Goal: Task Accomplishment & Management: Manage account settings

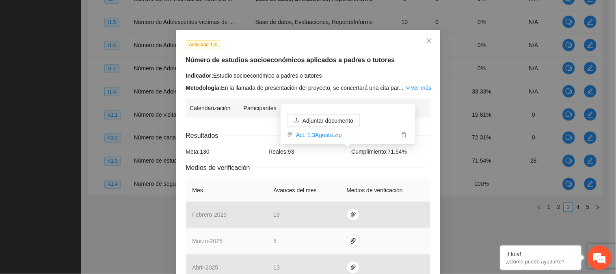
scroll to position [45, 0]
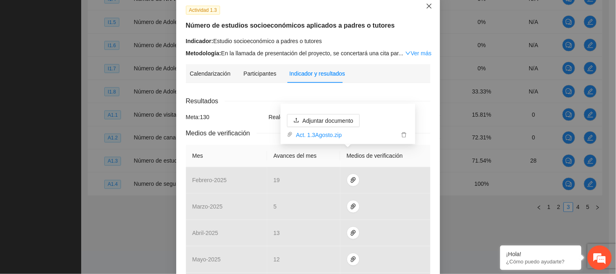
click at [434, 10] on span "Close" at bounding box center [429, 7] width 22 height 22
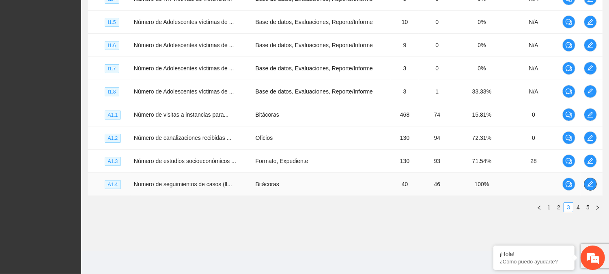
click at [590, 181] on icon "edit" at bounding box center [590, 184] width 6 height 6
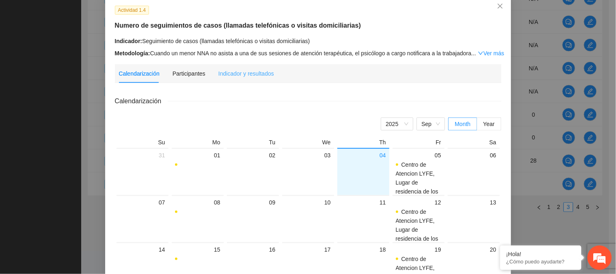
click at [234, 68] on div "Indicador y resultados" at bounding box center [246, 73] width 56 height 19
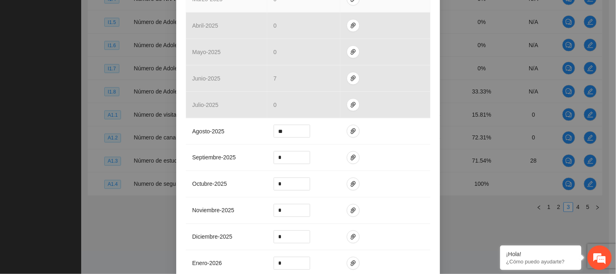
scroll to position [264, 0]
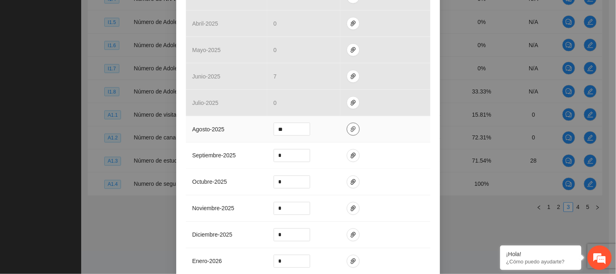
click at [351, 126] on icon "paper-clip" at bounding box center [353, 129] width 5 height 6
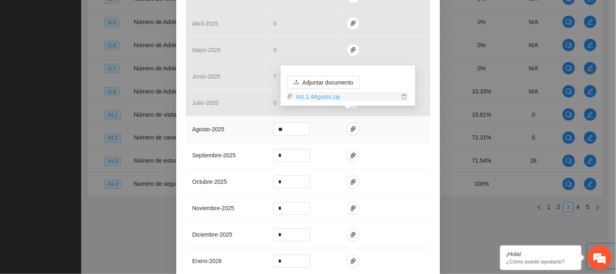
click at [324, 95] on link "Act.1.4Agosto.zip" at bounding box center [346, 96] width 106 height 9
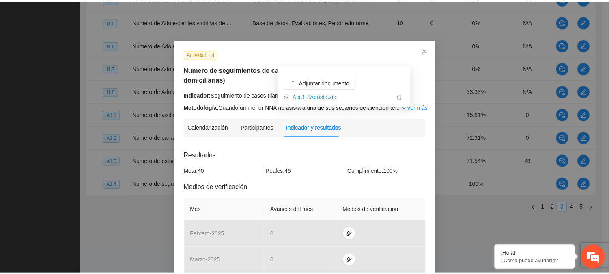
scroll to position [0, 0]
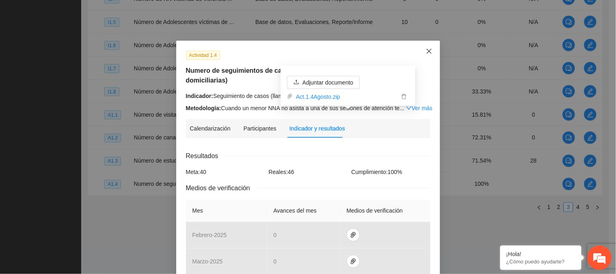
click at [426, 51] on icon "close" at bounding box center [429, 51] width 6 height 6
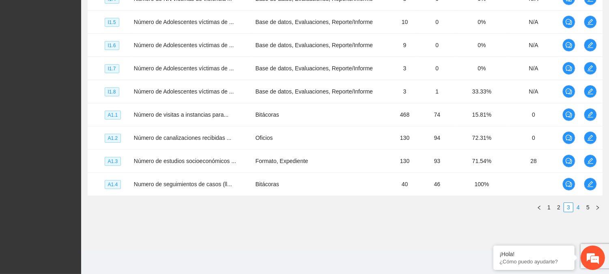
click at [577, 207] on link "4" at bounding box center [578, 207] width 9 height 9
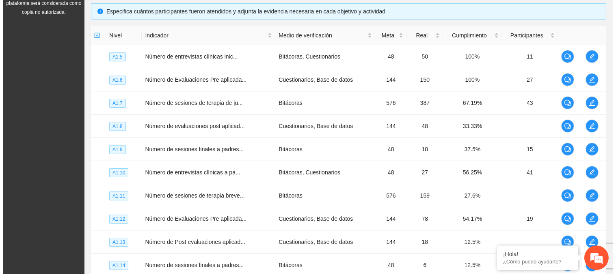
scroll to position [122, 0]
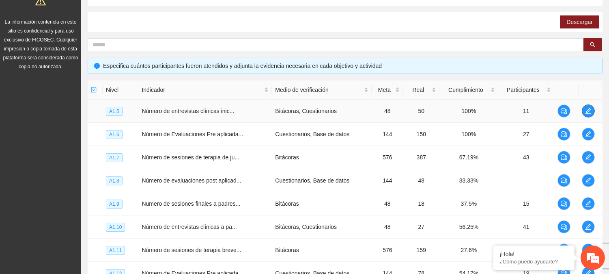
click at [593, 110] on span "edit" at bounding box center [589, 111] width 12 height 6
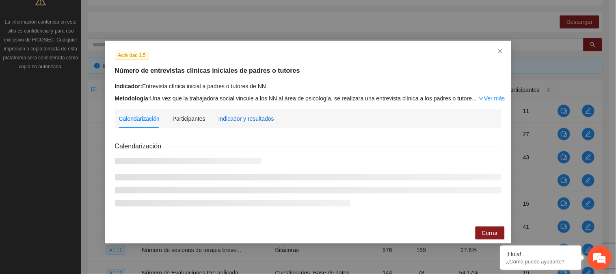
click at [257, 121] on div "Indicador y resultados" at bounding box center [246, 118] width 56 height 9
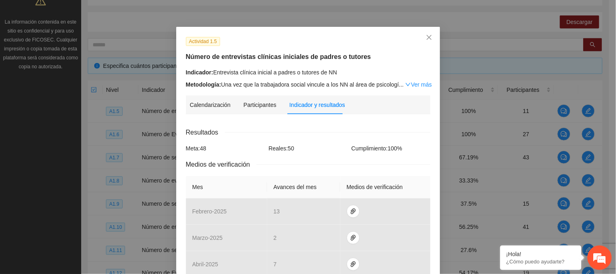
scroll to position [0, 0]
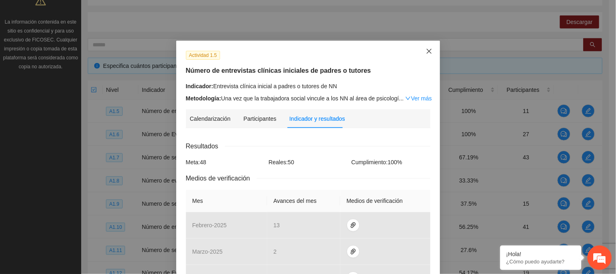
click at [427, 47] on span "Close" at bounding box center [429, 52] width 22 height 22
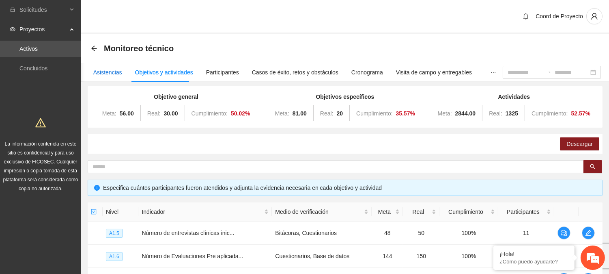
click at [110, 74] on div "Asistencias" at bounding box center [107, 72] width 29 height 9
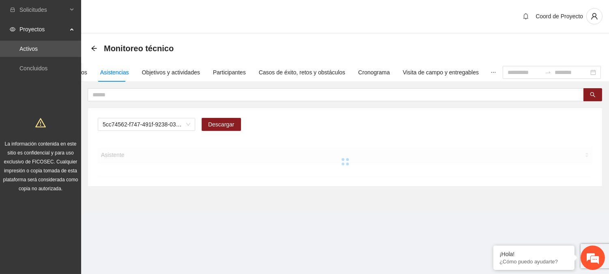
click at [87, 73] on div "Asistentes Beneficiarios Asistencias Objetivos y actividades Participantes Caso…" at bounding box center [244, 72] width 470 height 19
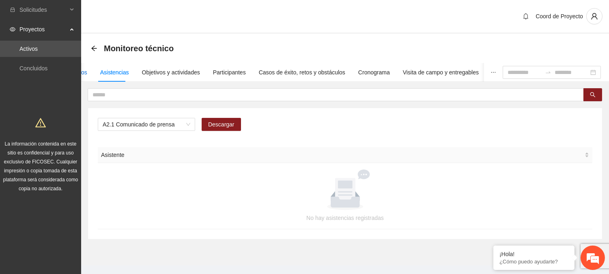
click at [83, 72] on div "Beneficiarios" at bounding box center [71, 72] width 32 height 9
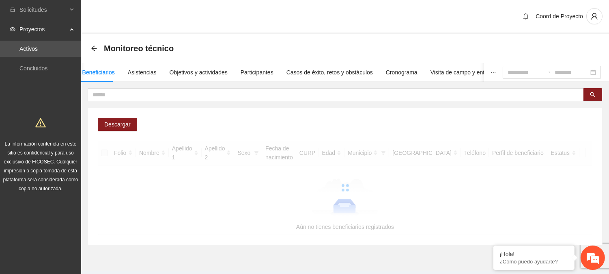
click at [484, 75] on button "button" at bounding box center [493, 72] width 19 height 19
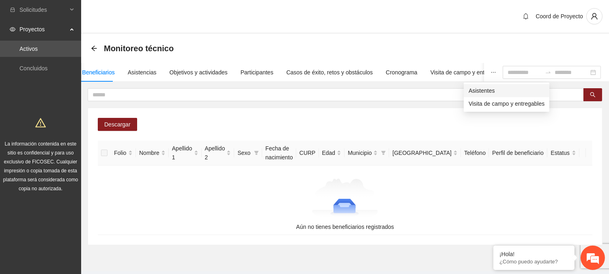
click at [475, 88] on span "Asistentes" at bounding box center [507, 90] width 76 height 9
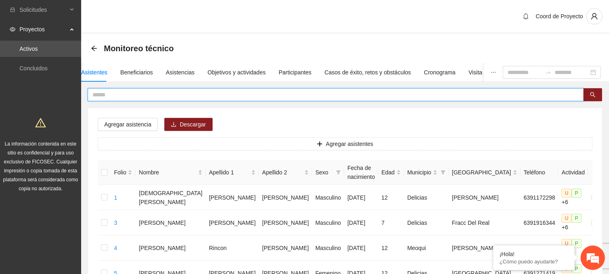
click at [136, 90] on input "text" at bounding box center [333, 94] width 480 height 9
type input "********"
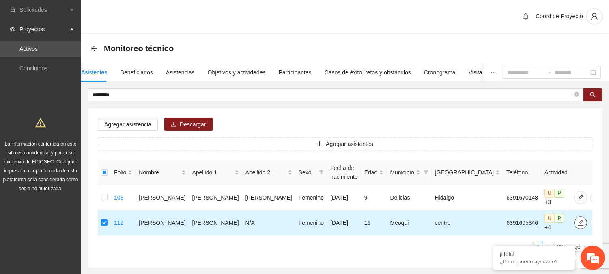
click at [578, 220] on icon "edit" at bounding box center [581, 222] width 6 height 6
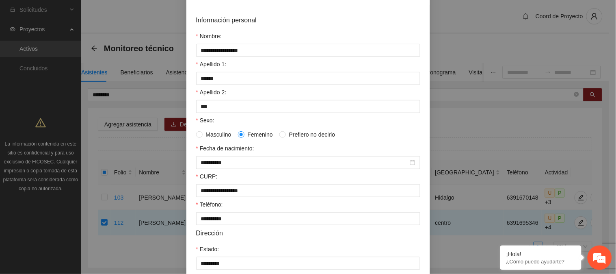
scroll to position [45, 0]
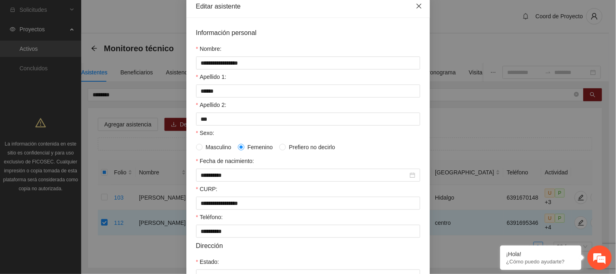
click at [417, 10] on span "Close" at bounding box center [419, 7] width 22 height 22
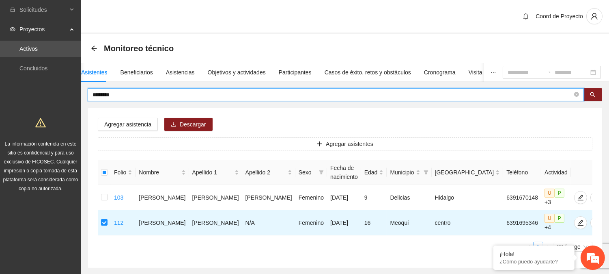
drag, startPoint x: 140, startPoint y: 91, endPoint x: 77, endPoint y: 95, distance: 63.1
click at [78, 95] on section "Solicitudes Proyectos Activos Concluidos La información contenida en este sitio…" at bounding box center [304, 158] width 609 height 317
type input "******"
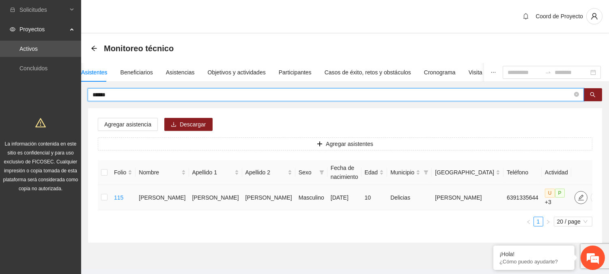
click at [579, 197] on icon "edit" at bounding box center [582, 197] width 6 height 6
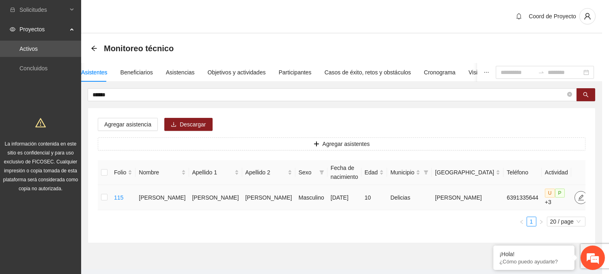
type input "**********"
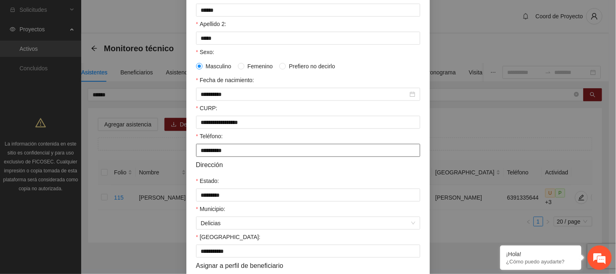
scroll to position [135, 0]
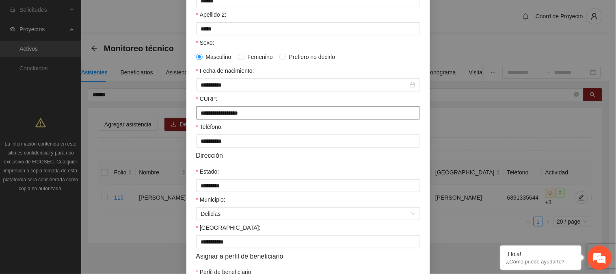
drag, startPoint x: 265, startPoint y: 116, endPoint x: 119, endPoint y: 111, distance: 145.8
click at [119, 111] on div "**********" at bounding box center [308, 137] width 616 height 274
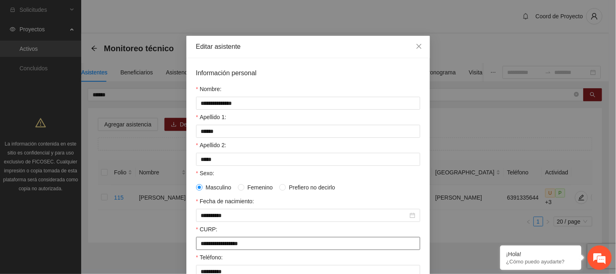
scroll to position [0, 0]
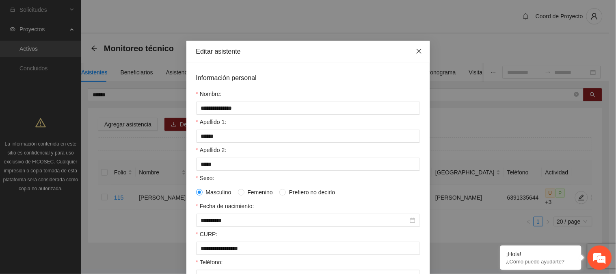
click at [416, 50] on icon "close" at bounding box center [419, 51] width 6 height 6
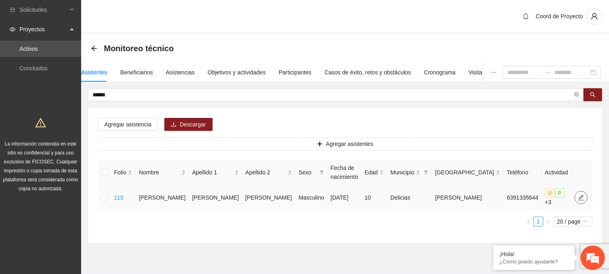
click at [578, 195] on icon "edit" at bounding box center [581, 197] width 6 height 6
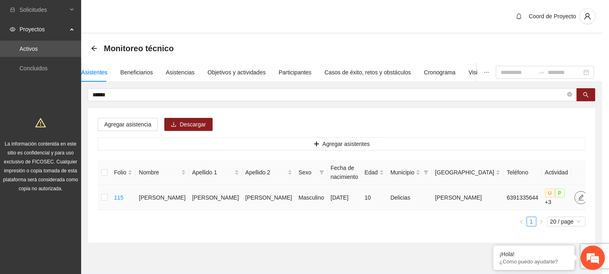
type input "**********"
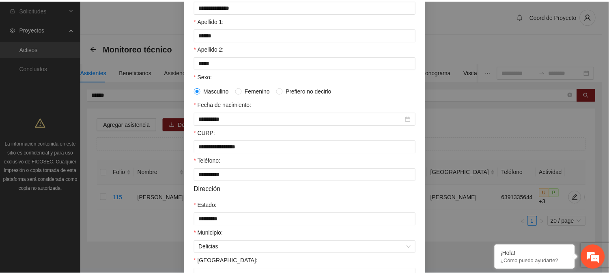
scroll to position [25, 0]
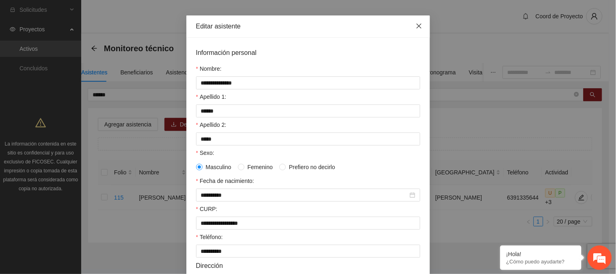
click at [416, 28] on icon "close" at bounding box center [419, 26] width 6 height 6
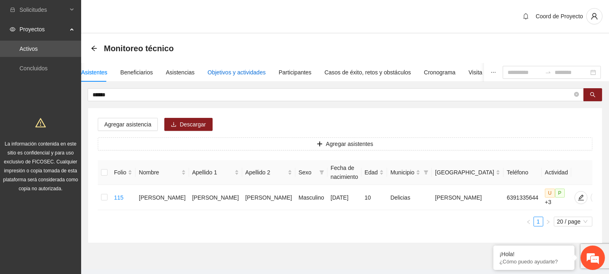
click at [242, 74] on div "Objetivos y actividades" at bounding box center [237, 72] width 58 height 9
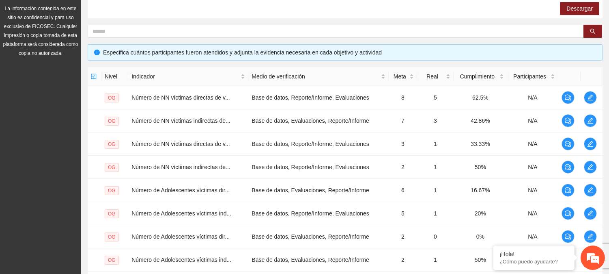
scroll to position [257, 0]
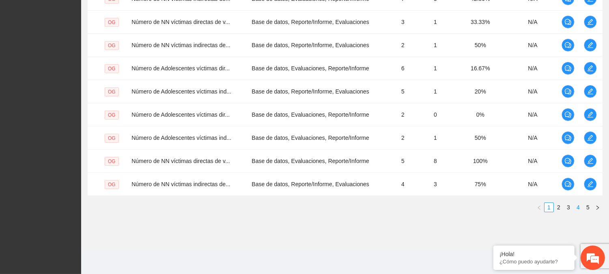
click at [582, 207] on link "4" at bounding box center [578, 207] width 9 height 9
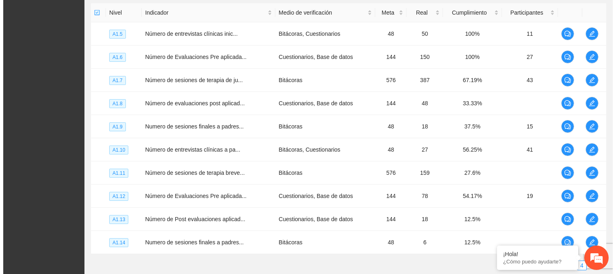
scroll to position [122, 0]
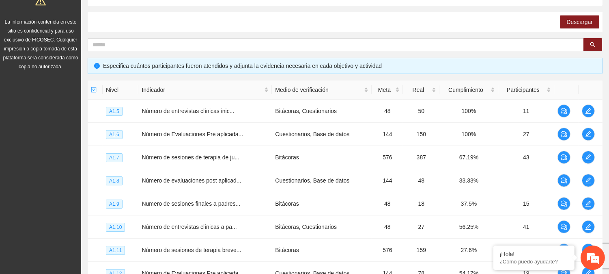
click at [380, 35] on div "Objetivo general Meta: 56.00 Real: 30.00 Cumplimiento: 50.02 % Objetivos especí…" at bounding box center [345, 158] width 515 height 389
click at [583, 111] on span "edit" at bounding box center [589, 111] width 12 height 6
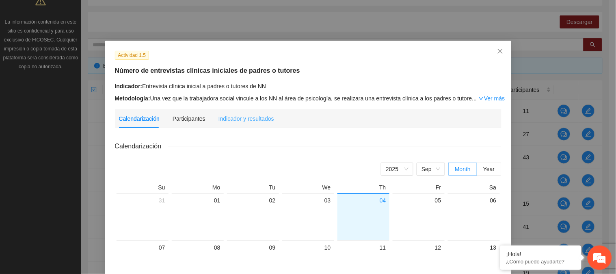
click at [250, 113] on div "Indicador y resultados" at bounding box center [246, 118] width 56 height 19
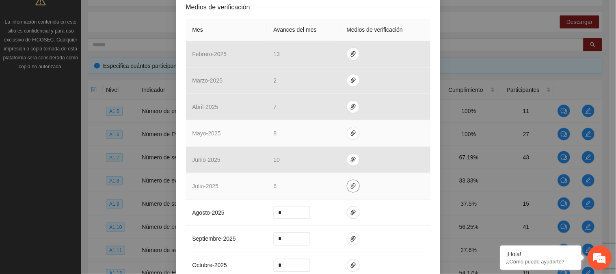
scroll to position [180, 0]
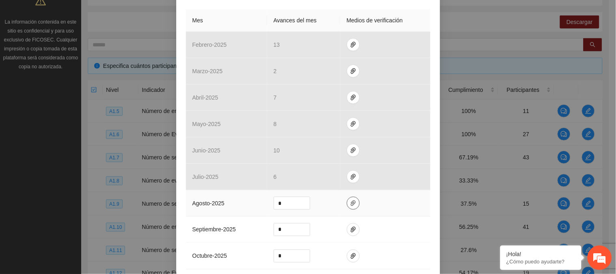
click at [350, 204] on icon "paper-clip" at bounding box center [353, 203] width 6 height 6
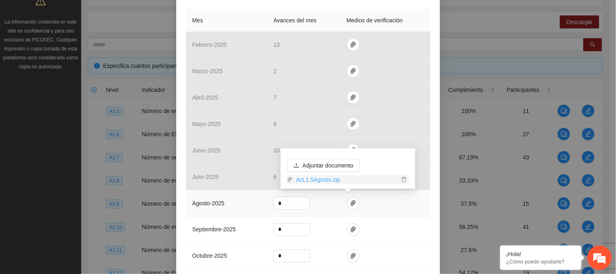
click at [321, 178] on link "Act.1.5Agosto.zip" at bounding box center [346, 179] width 106 height 9
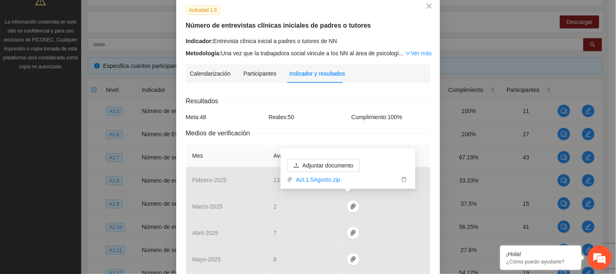
scroll to position [0, 0]
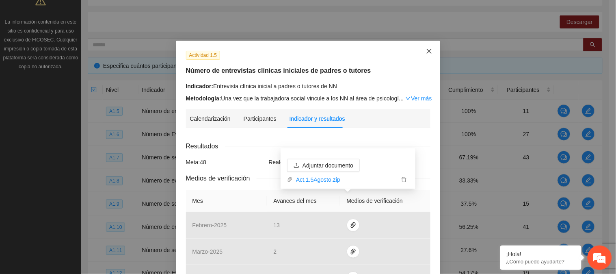
click at [428, 52] on icon "close" at bounding box center [429, 51] width 6 height 6
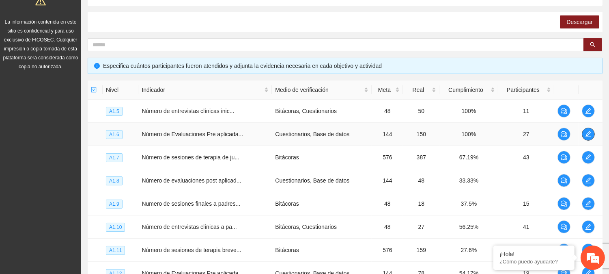
click at [590, 134] on icon "edit" at bounding box center [588, 134] width 6 height 6
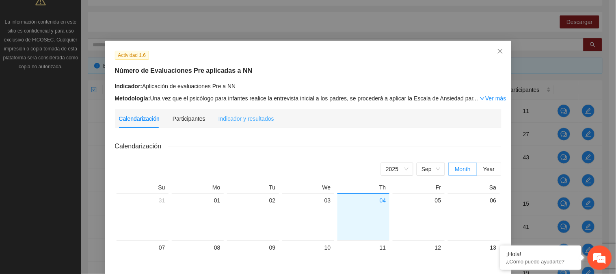
click at [254, 112] on div "Indicador y resultados" at bounding box center [246, 118] width 56 height 19
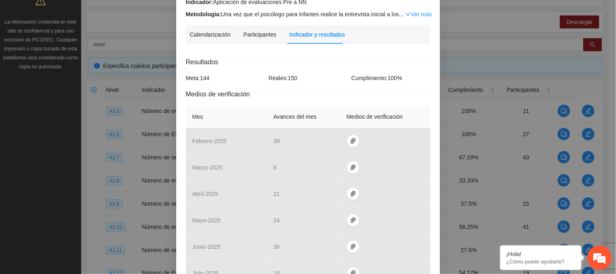
scroll to position [165, 0]
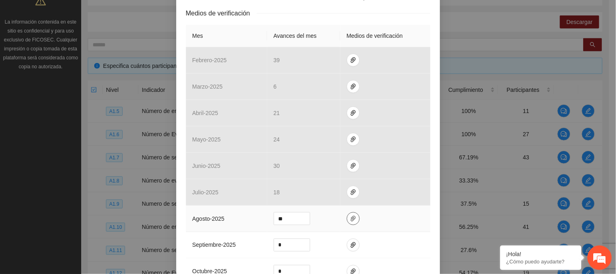
click at [351, 220] on icon "paper-clip" at bounding box center [353, 219] width 5 height 6
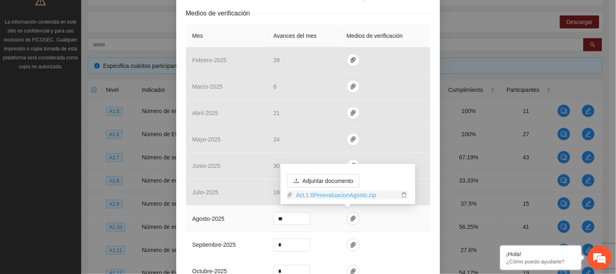
click at [343, 193] on link "Act.1.6PreevaluacionAgosto.zip" at bounding box center [346, 194] width 106 height 9
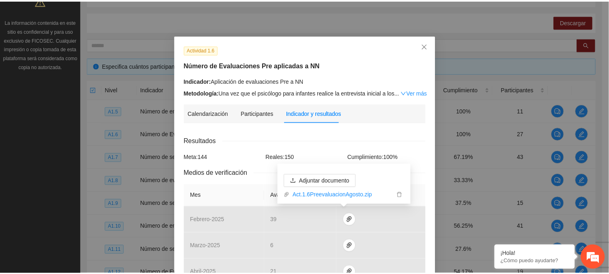
scroll to position [0, 0]
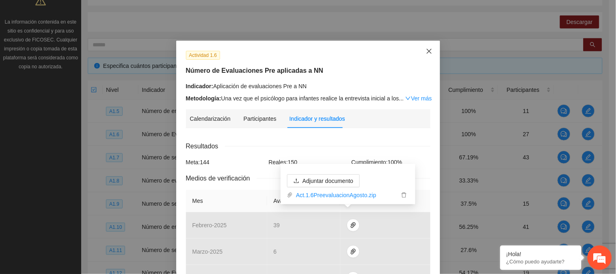
click at [426, 49] on icon "close" at bounding box center [429, 51] width 6 height 6
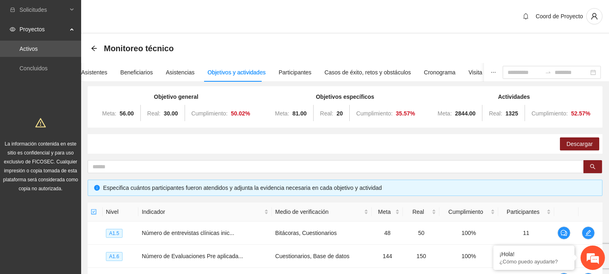
click at [491, 73] on icon "ellipsis" at bounding box center [494, 72] width 6 height 6
click at [236, 66] on div "Objetivos y actividades" at bounding box center [237, 72] width 58 height 19
click at [97, 71] on div "Asistentes" at bounding box center [94, 72] width 26 height 9
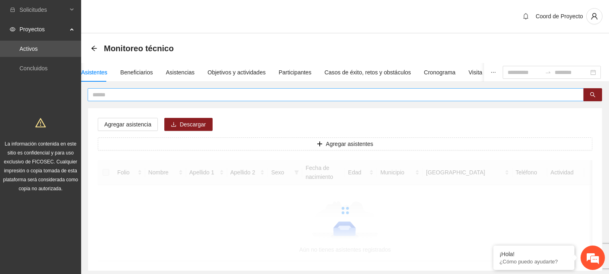
click at [136, 94] on input "text" at bounding box center [333, 94] width 480 height 9
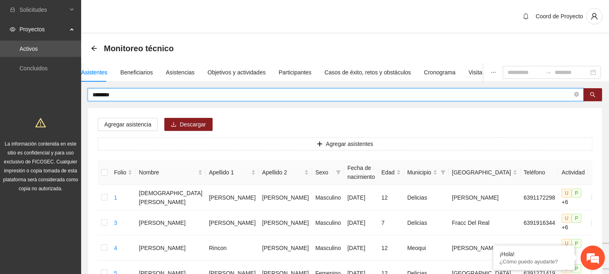
type input "********"
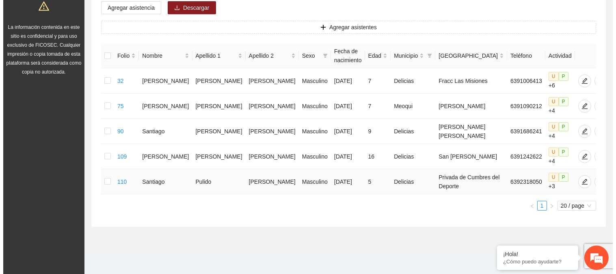
scroll to position [125, 0]
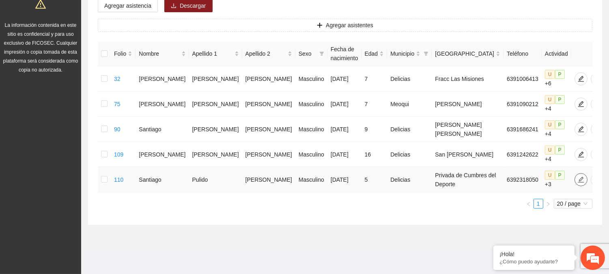
click at [579, 177] on icon "edit" at bounding box center [582, 179] width 6 height 6
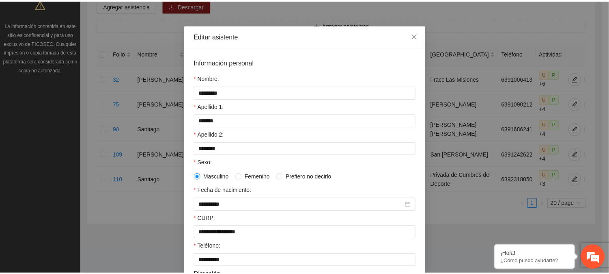
scroll to position [0, 0]
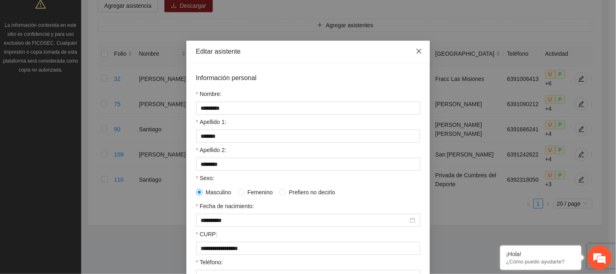
click at [416, 49] on icon "close" at bounding box center [419, 51] width 6 height 6
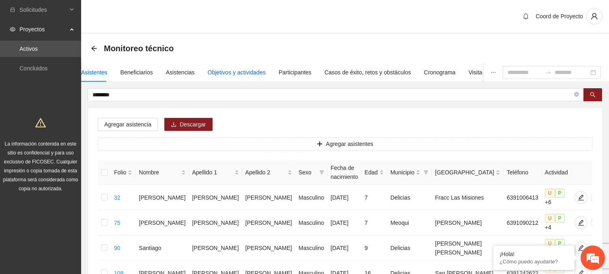
click at [253, 76] on div "Objetivos y actividades" at bounding box center [237, 72] width 58 height 9
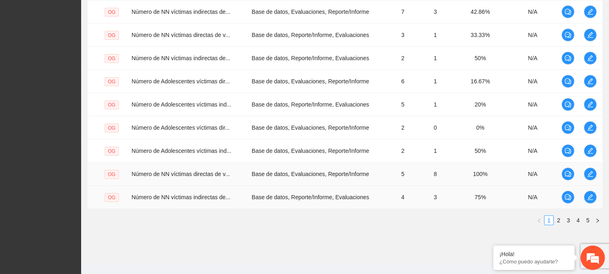
scroll to position [257, 0]
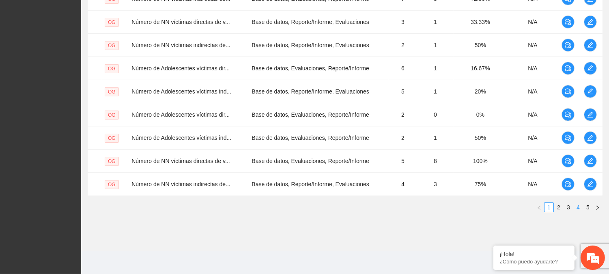
click at [577, 205] on link "4" at bounding box center [578, 207] width 9 height 9
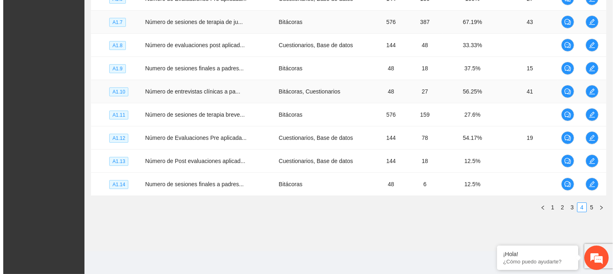
scroll to position [167, 0]
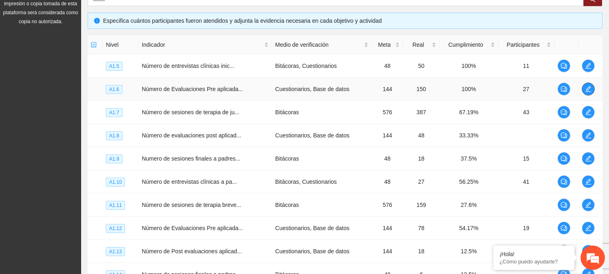
click at [587, 90] on icon "edit" at bounding box center [588, 89] width 6 height 6
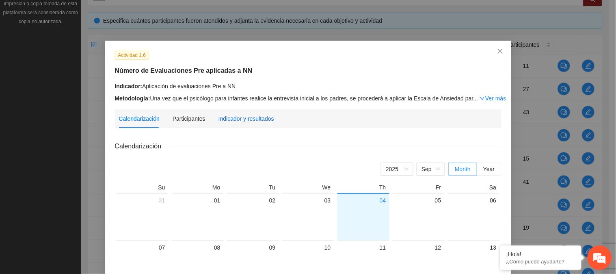
click at [219, 121] on div "Indicador y resultados" at bounding box center [246, 118] width 56 height 9
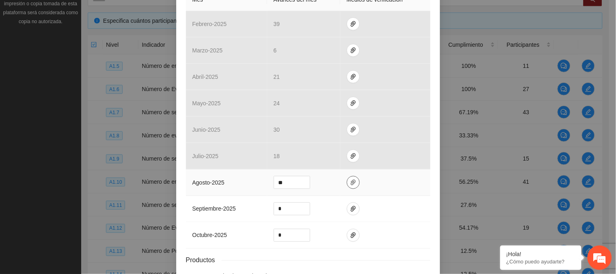
scroll to position [180, 0]
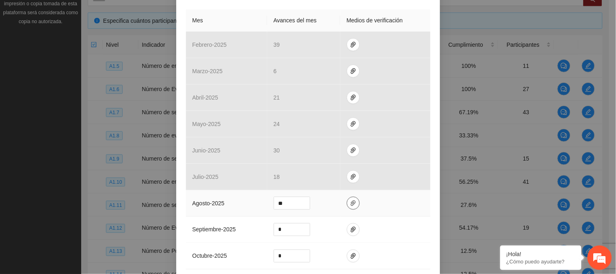
click at [343, 156] on td at bounding box center [385, 150] width 90 height 26
click at [391, 209] on td at bounding box center [385, 203] width 90 height 26
click at [351, 204] on icon "paper-clip" at bounding box center [353, 203] width 5 height 6
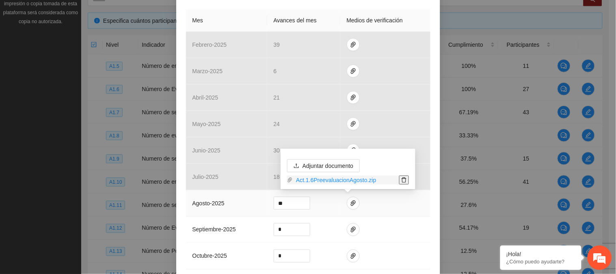
click at [403, 179] on icon "delete" at bounding box center [404, 180] width 6 height 6
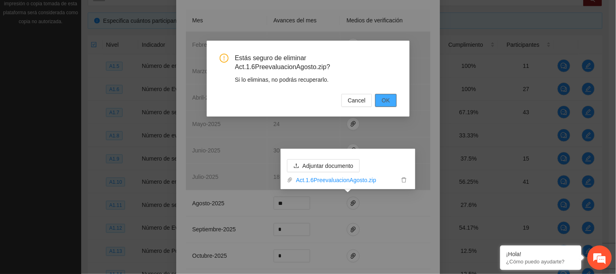
click at [388, 96] on span "OK" at bounding box center [386, 100] width 8 height 9
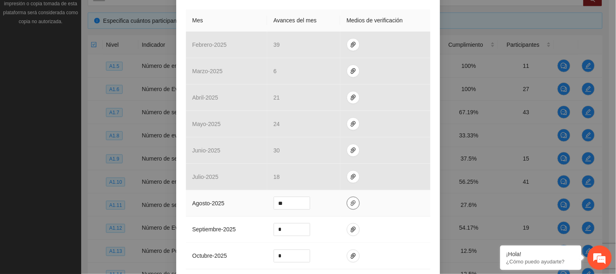
click at [350, 204] on icon "paper-clip" at bounding box center [353, 203] width 6 height 6
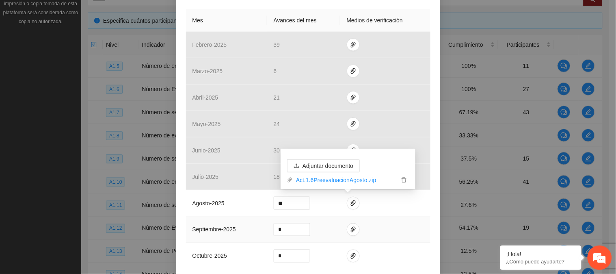
click at [373, 221] on td at bounding box center [385, 229] width 90 height 26
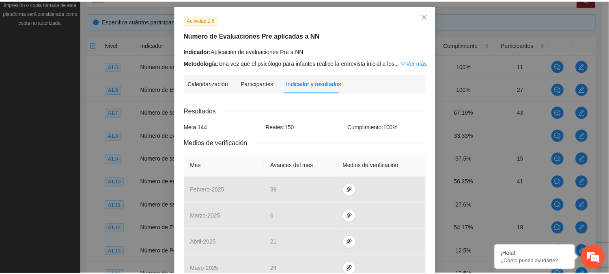
scroll to position [0, 0]
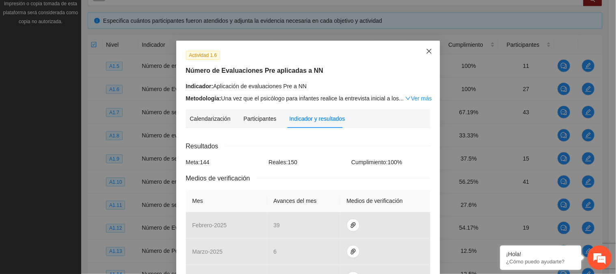
click at [426, 49] on icon "close" at bounding box center [429, 51] width 6 height 6
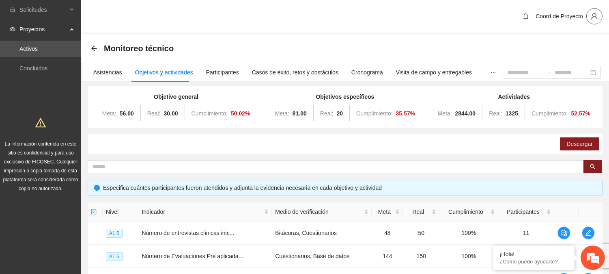
click at [594, 16] on icon "user" at bounding box center [594, 16] width 7 height 7
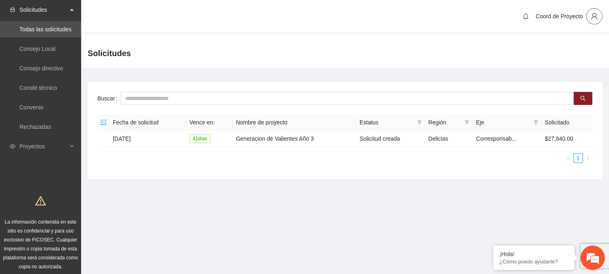
click at [594, 15] on icon "user" at bounding box center [594, 16] width 7 height 7
click at [594, 11] on button "button" at bounding box center [595, 16] width 16 height 16
click at [561, 46] on span "Cerrar sesión" at bounding box center [573, 46] width 51 height 9
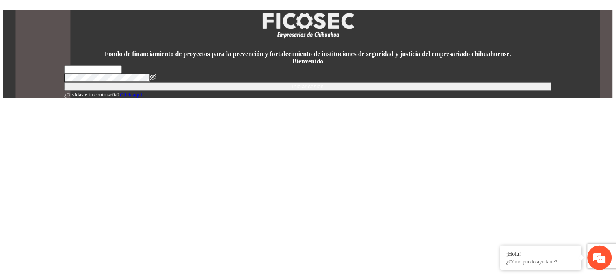
click at [122, 73] on input "text" at bounding box center [93, 69] width 58 height 8
click at [294, 98] on form "Iniciar sesión ¿Olvidaste tu contraseña? Click aqui" at bounding box center [308, 81] width 488 height 33
click at [122, 73] on input "text" at bounding box center [93, 69] width 58 height 8
type input "**********"
click at [320, 89] on span "Iniciar sesión" at bounding box center [308, 86] width 32 height 6
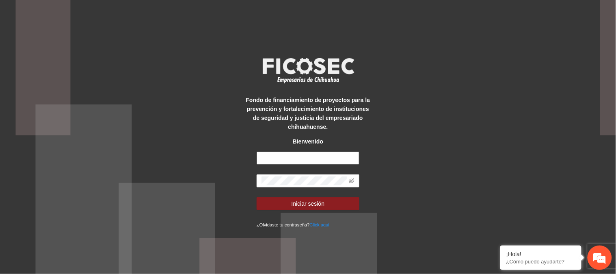
click at [305, 151] on input "text" at bounding box center [308, 157] width 103 height 13
type input "**********"
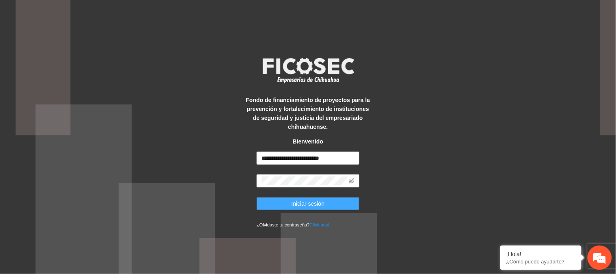
click at [325, 208] on button "Iniciar sesión" at bounding box center [308, 203] width 103 height 13
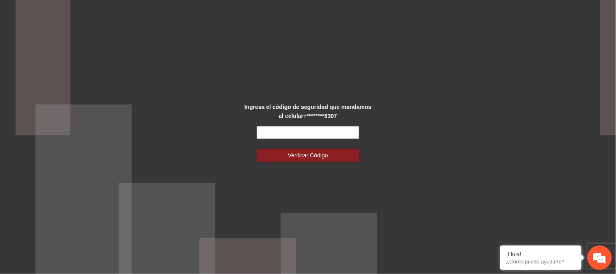
click at [327, 136] on input "text" at bounding box center [308, 132] width 103 height 13
click at [315, 128] on input "text" at bounding box center [308, 132] width 103 height 13
click at [315, 129] on input "*" at bounding box center [308, 132] width 103 height 13
type input "******"
click at [307, 157] on span "Verificar Código" at bounding box center [308, 155] width 40 height 9
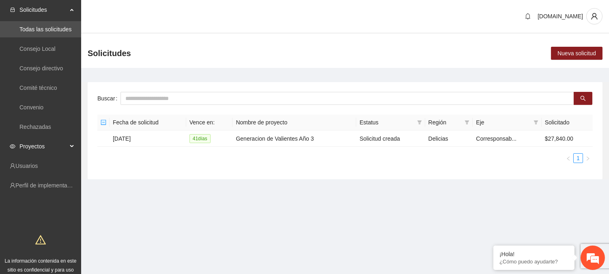
click at [33, 147] on span "Proyectos" at bounding box center [43, 146] width 48 height 16
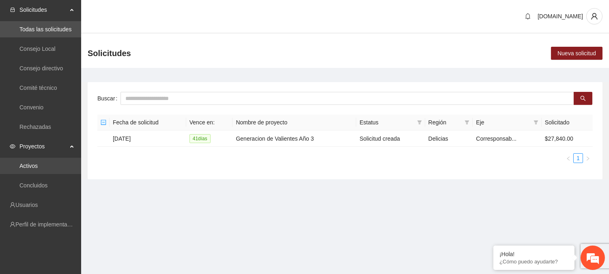
click at [37, 162] on link "Activos" at bounding box center [28, 165] width 18 height 6
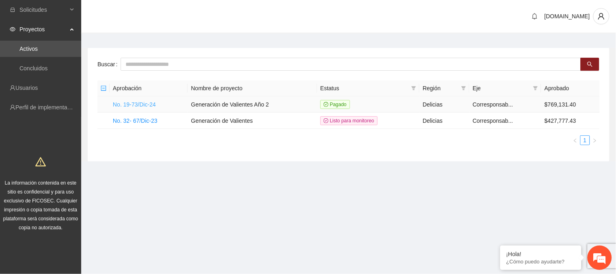
click at [127, 106] on link "No. 19-73/Dic-24" at bounding box center [134, 104] width 43 height 6
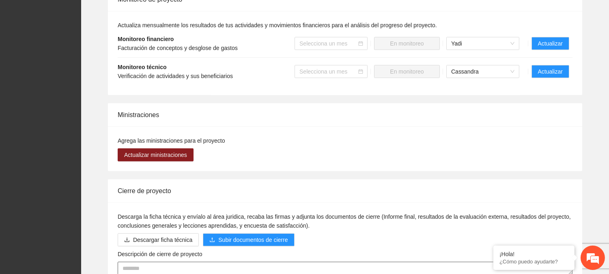
scroll to position [713, 0]
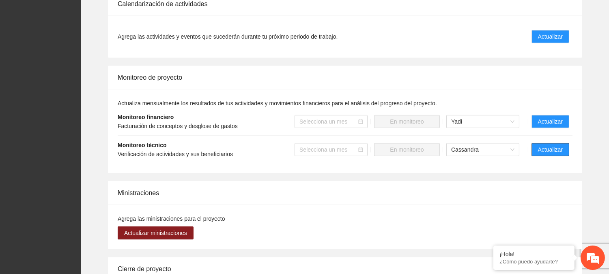
click at [554, 149] on span "Actualizar" at bounding box center [550, 149] width 25 height 9
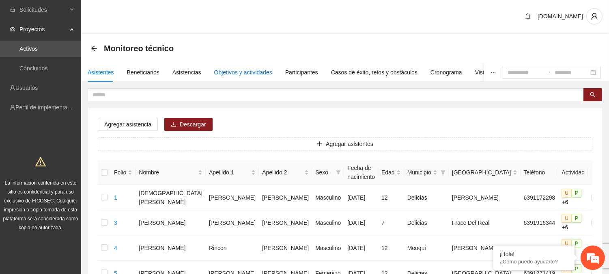
click at [229, 69] on div "Objetivos y actividades" at bounding box center [243, 72] width 58 height 9
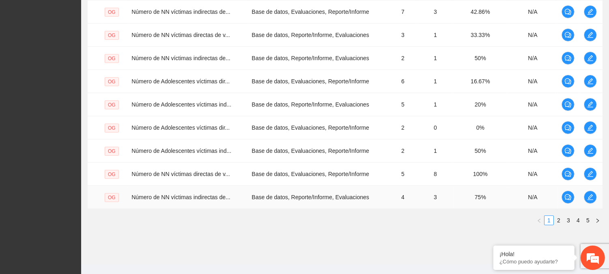
scroll to position [257, 0]
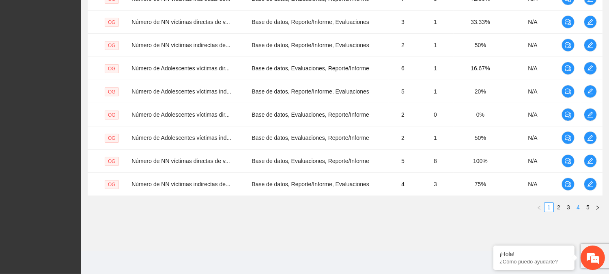
click at [577, 207] on link "4" at bounding box center [578, 207] width 9 height 9
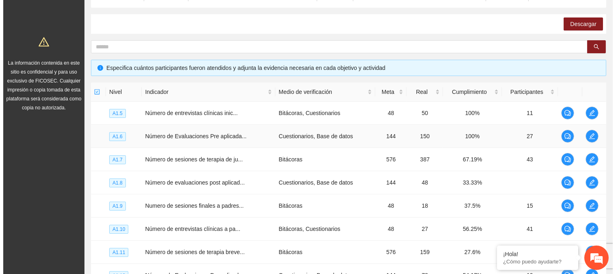
scroll to position [122, 0]
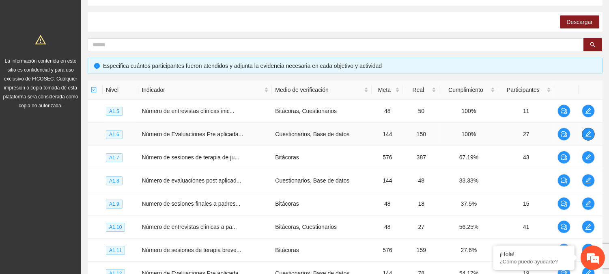
click at [587, 132] on icon "edit" at bounding box center [588, 134] width 6 height 6
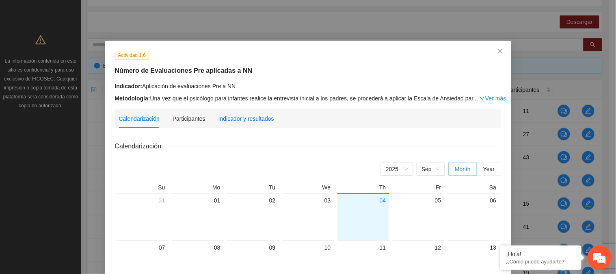
click at [253, 123] on div "Indicador y resultados" at bounding box center [246, 118] width 56 height 9
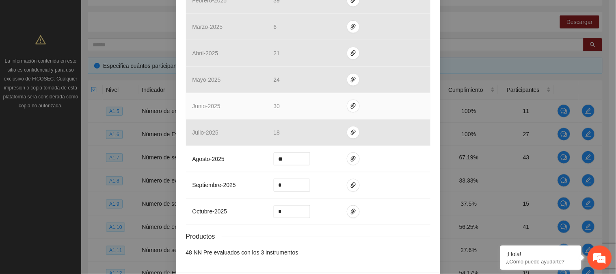
scroll to position [225, 0]
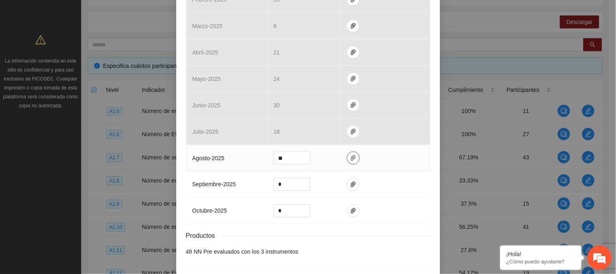
click at [350, 160] on icon "paper-clip" at bounding box center [353, 158] width 6 height 6
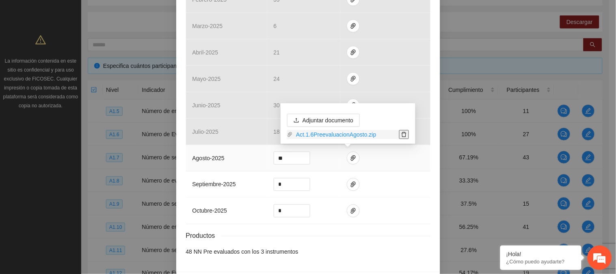
click at [403, 135] on icon "delete" at bounding box center [404, 135] width 6 height 6
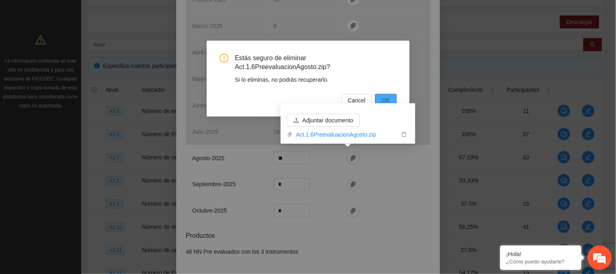
click at [387, 100] on span "OK" at bounding box center [386, 100] width 8 height 9
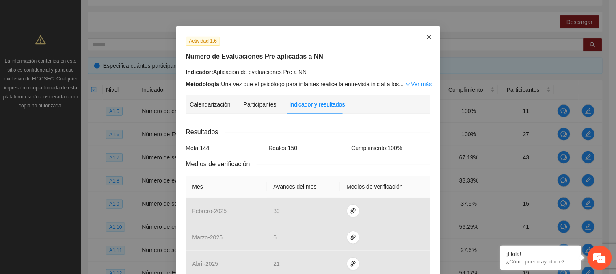
scroll to position [0, 0]
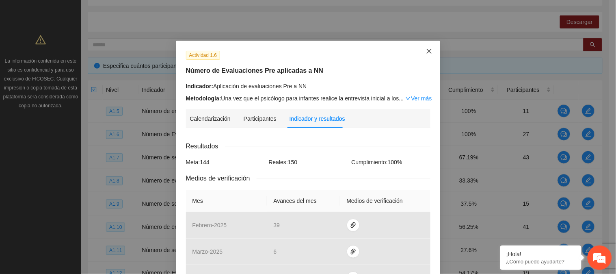
click at [429, 53] on span "Close" at bounding box center [429, 52] width 22 height 22
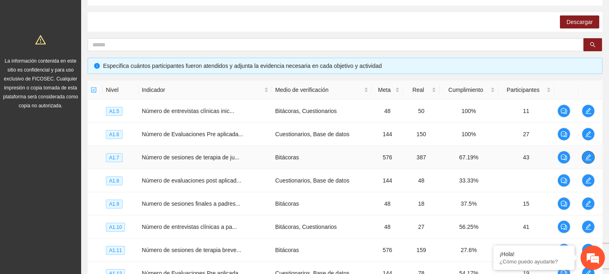
click at [585, 156] on icon "edit" at bounding box center [588, 157] width 6 height 6
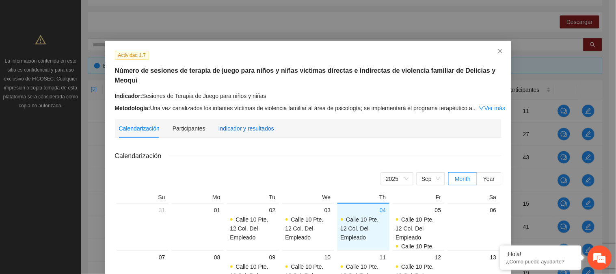
click at [258, 124] on div "Indicador y resultados" at bounding box center [246, 128] width 56 height 9
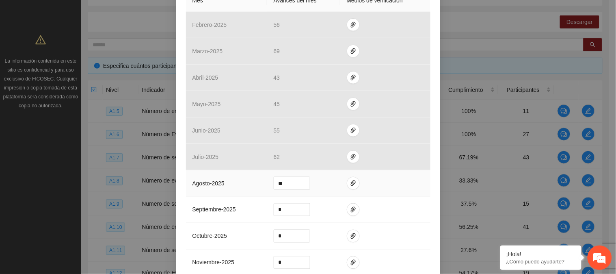
scroll to position [225, 0]
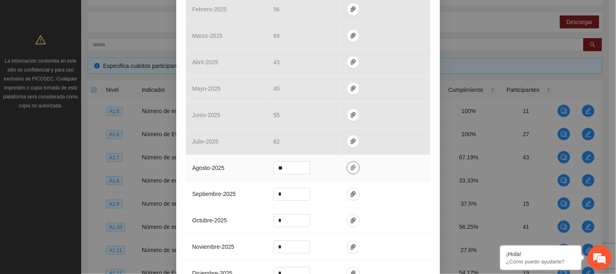
click at [350, 168] on icon "paper-clip" at bounding box center [353, 167] width 6 height 6
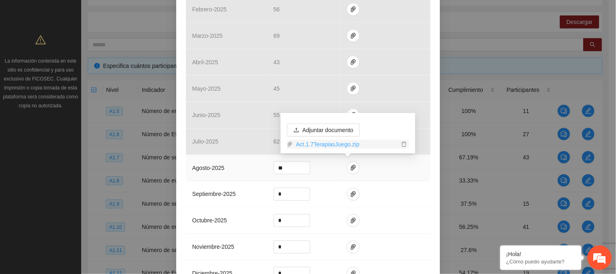
click at [333, 143] on link "Act.1.7TerapiasJuego.zip" at bounding box center [346, 144] width 106 height 9
